Goal: Information Seeking & Learning: Learn about a topic

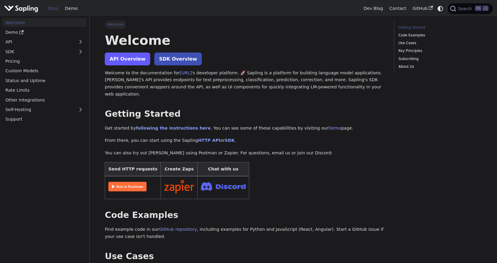
click at [129, 59] on link "API Overview" at bounding box center [127, 59] width 45 height 13
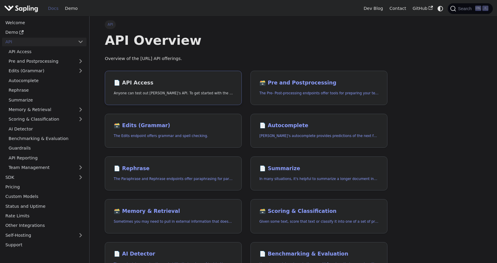
click at [161, 90] on p "Anyone can test out Sapling's API. To get started with the API, simply:" at bounding box center [173, 93] width 119 height 6
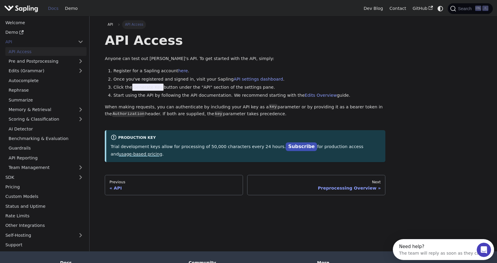
click at [162, 152] on link "usage-based pricing" at bounding box center [141, 154] width 44 height 5
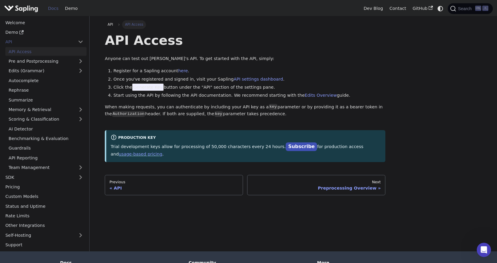
click at [318, 66] on div "API Access Anyone can test out Sapling's API. To get started with the API, simp…" at bounding box center [245, 97] width 281 height 130
drag, startPoint x: 211, startPoint y: 147, endPoint x: 199, endPoint y: 146, distance: 12.3
click at [199, 146] on p "Trial development keys allow for processing of 50,000 characters every 24 hours…" at bounding box center [246, 150] width 270 height 15
click at [277, 91] on ol "Register for a Sapling account here . Once you've registered and signed in, vis…" at bounding box center [245, 83] width 281 height 32
drag, startPoint x: 212, startPoint y: 148, endPoint x: 199, endPoint y: 148, distance: 12.5
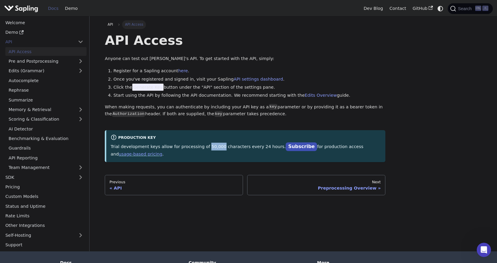
click at [199, 148] on p "Trial development keys allow for processing of 50,000 characters every 24 hours…" at bounding box center [246, 150] width 270 height 15
click at [329, 11] on div "Docs Demo" at bounding box center [182, 8] width 356 height 13
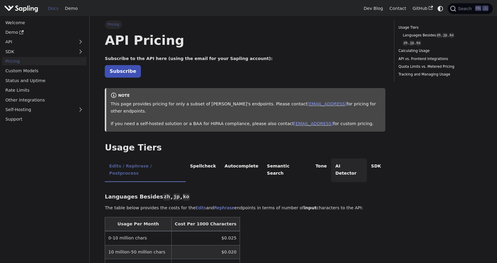
click at [331, 158] on li "AI Detector" at bounding box center [349, 170] width 36 height 24
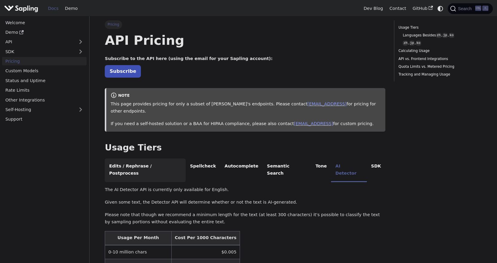
click at [139, 160] on li "Edits / Rephrase / Postprocess" at bounding box center [145, 170] width 81 height 24
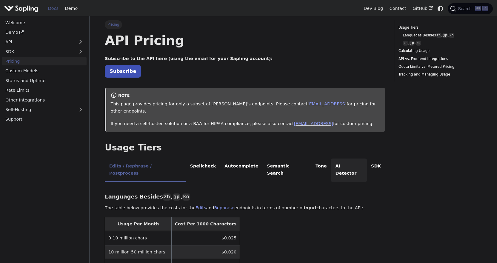
click at [331, 158] on li "AI Detector" at bounding box center [349, 170] width 36 height 24
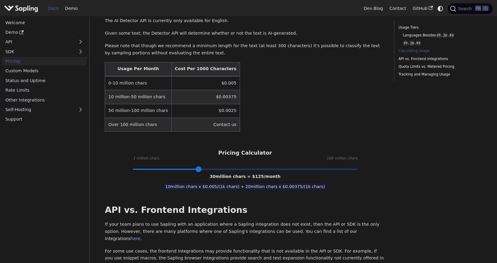
scroll to position [179, 0]
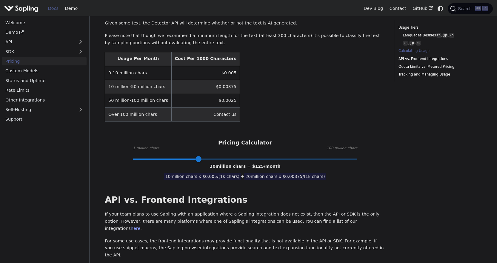
click at [146, 155] on span at bounding box center [245, 159] width 224 height 8
type input "2"
click at [135, 155] on span at bounding box center [245, 159] width 224 height 8
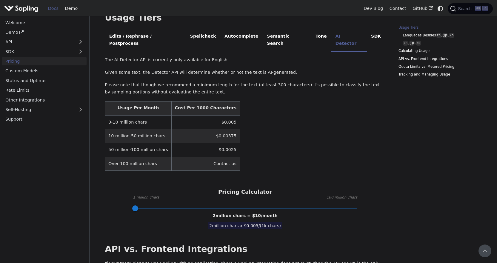
scroll to position [119, 0]
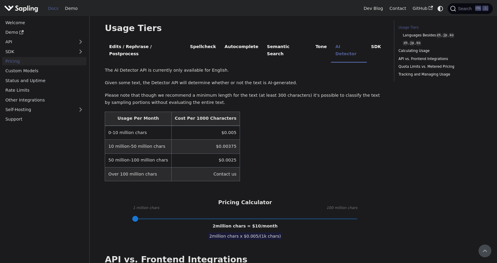
drag, startPoint x: 246, startPoint y: 169, endPoint x: 261, endPoint y: 122, distance: 48.7
click at [247, 168] on div "The AI Detector API is currently only available for English. Given some text, t…" at bounding box center [245, 143] width 281 height 152
